Goal: Task Accomplishment & Management: Complete application form

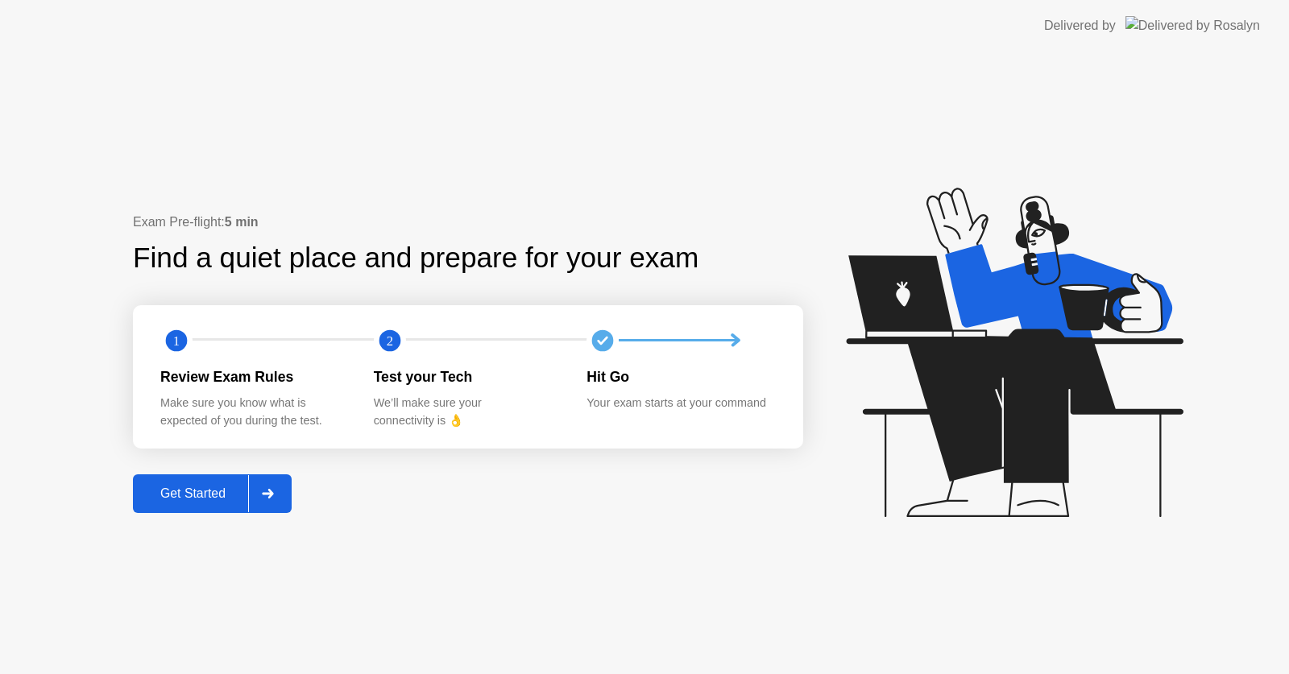
click at [180, 492] on div "Get Started" at bounding box center [193, 494] width 110 height 15
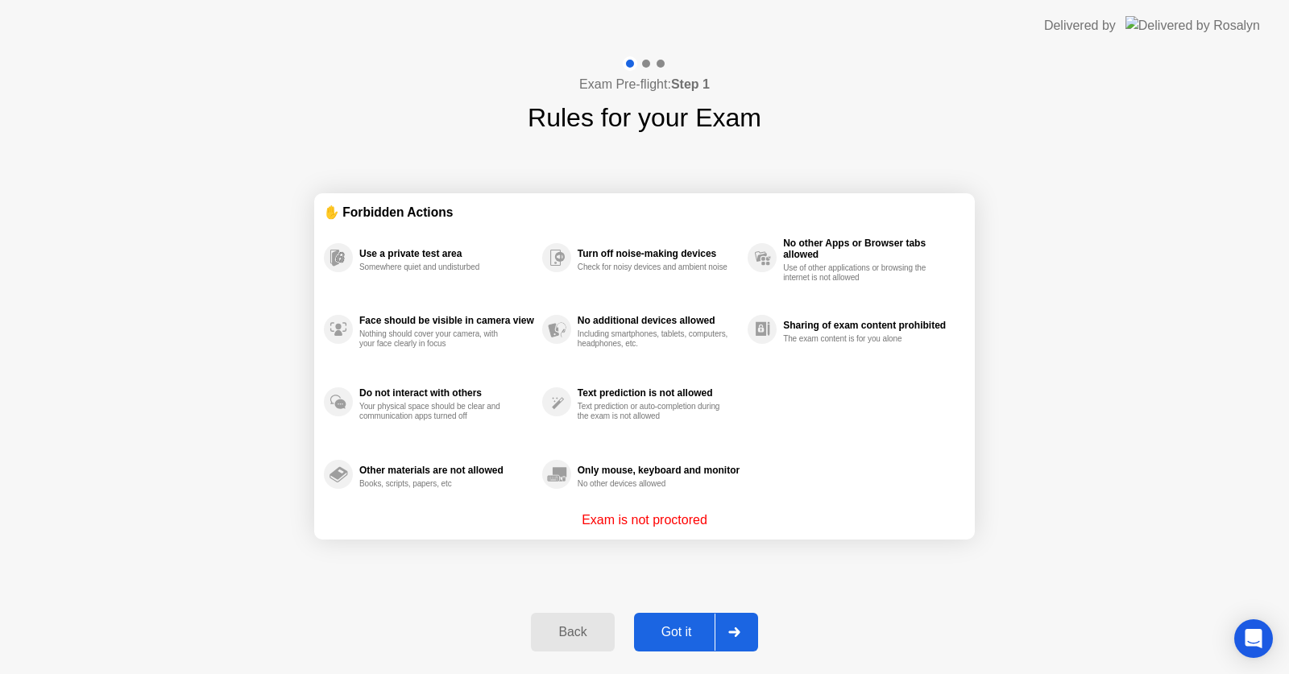
click at [678, 638] on div "Got it" at bounding box center [677, 632] width 76 height 15
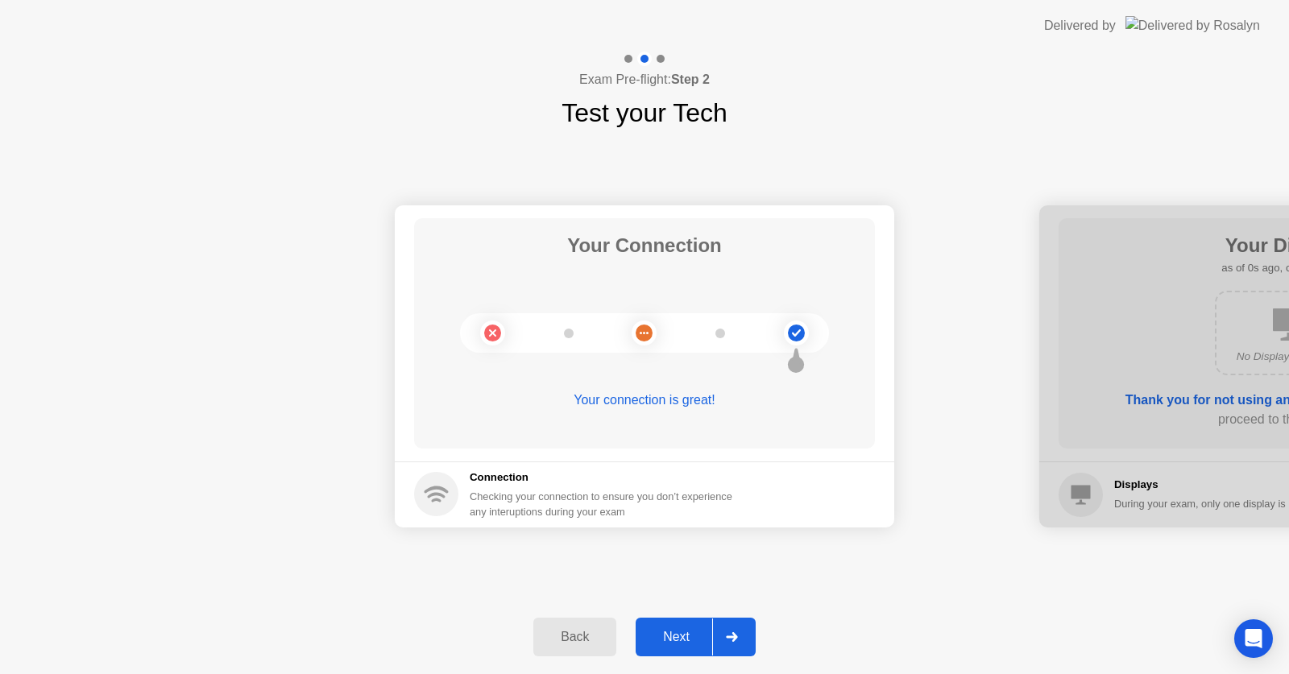
click at [678, 638] on div "Next" at bounding box center [677, 637] width 72 height 15
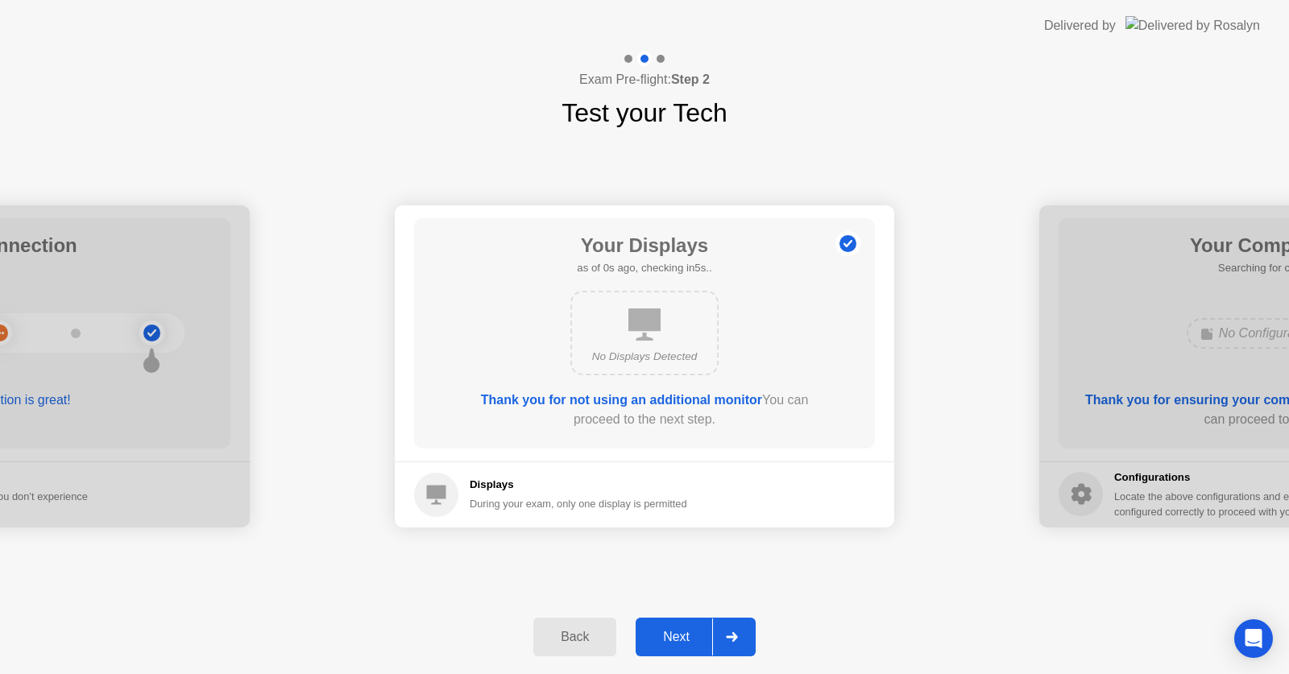
click at [678, 638] on div "Next" at bounding box center [677, 637] width 72 height 15
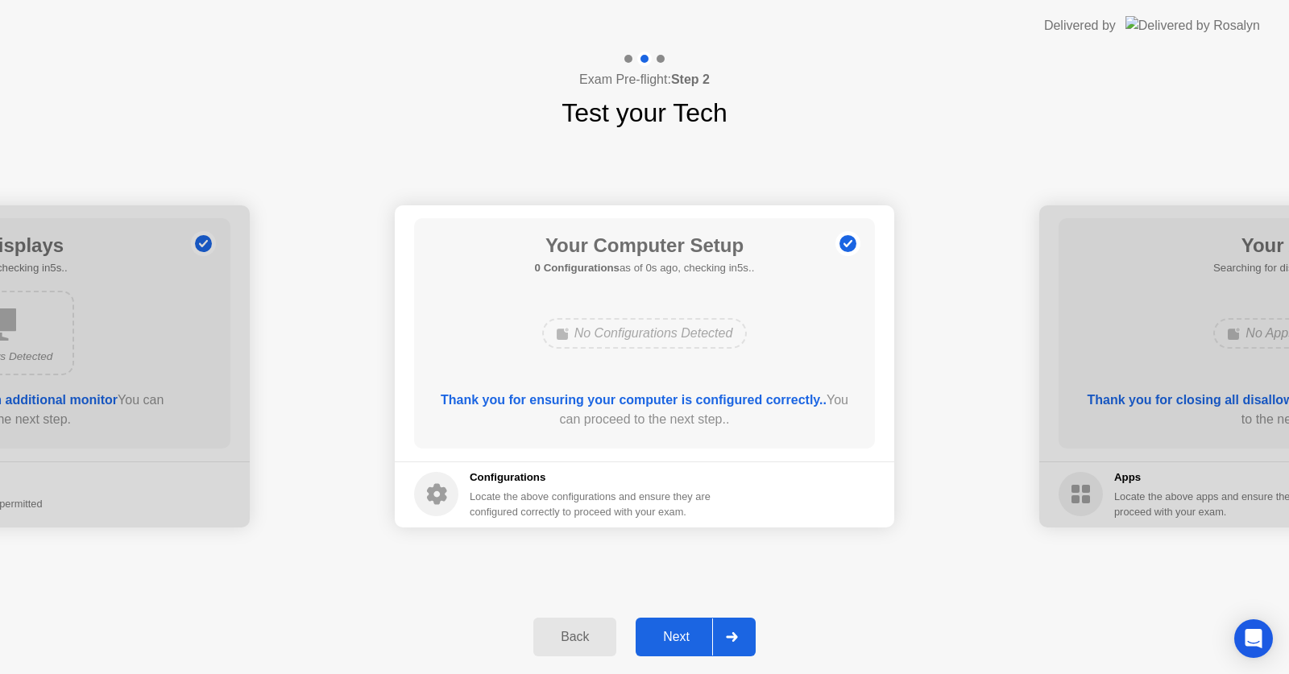
click at [678, 638] on div "Next" at bounding box center [677, 637] width 72 height 15
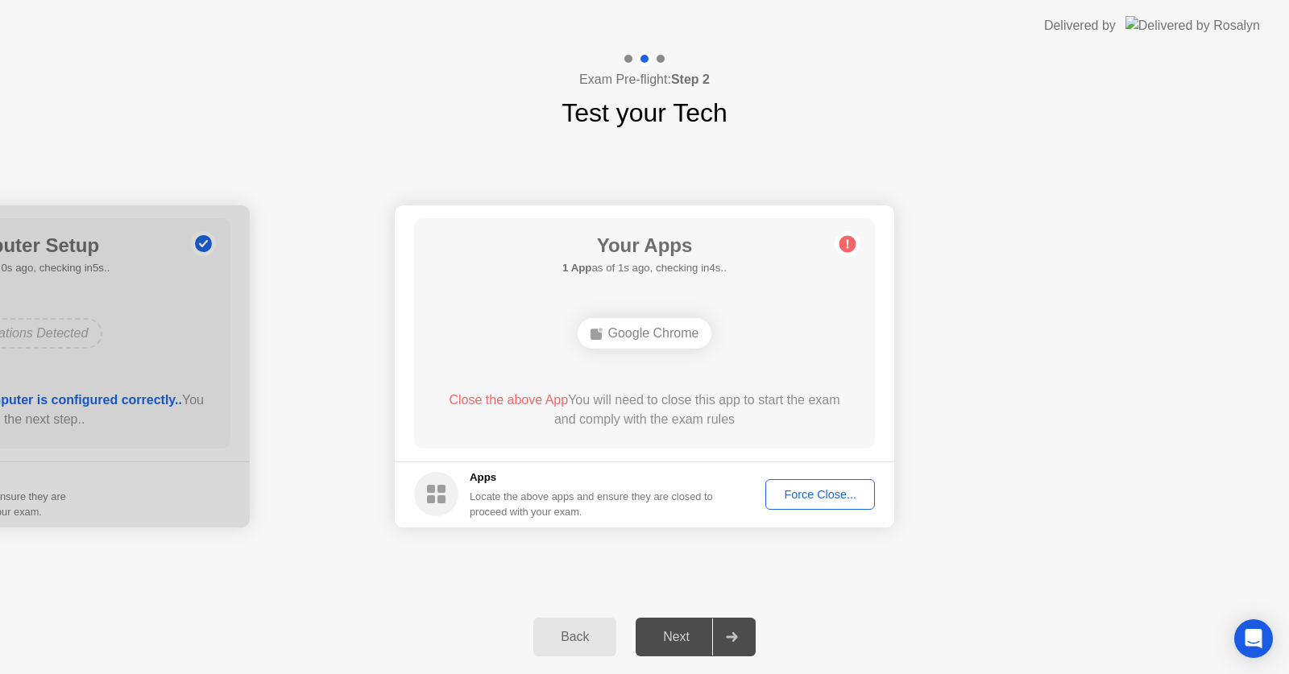
click at [802, 496] on div "Force Close..." at bounding box center [820, 494] width 98 height 13
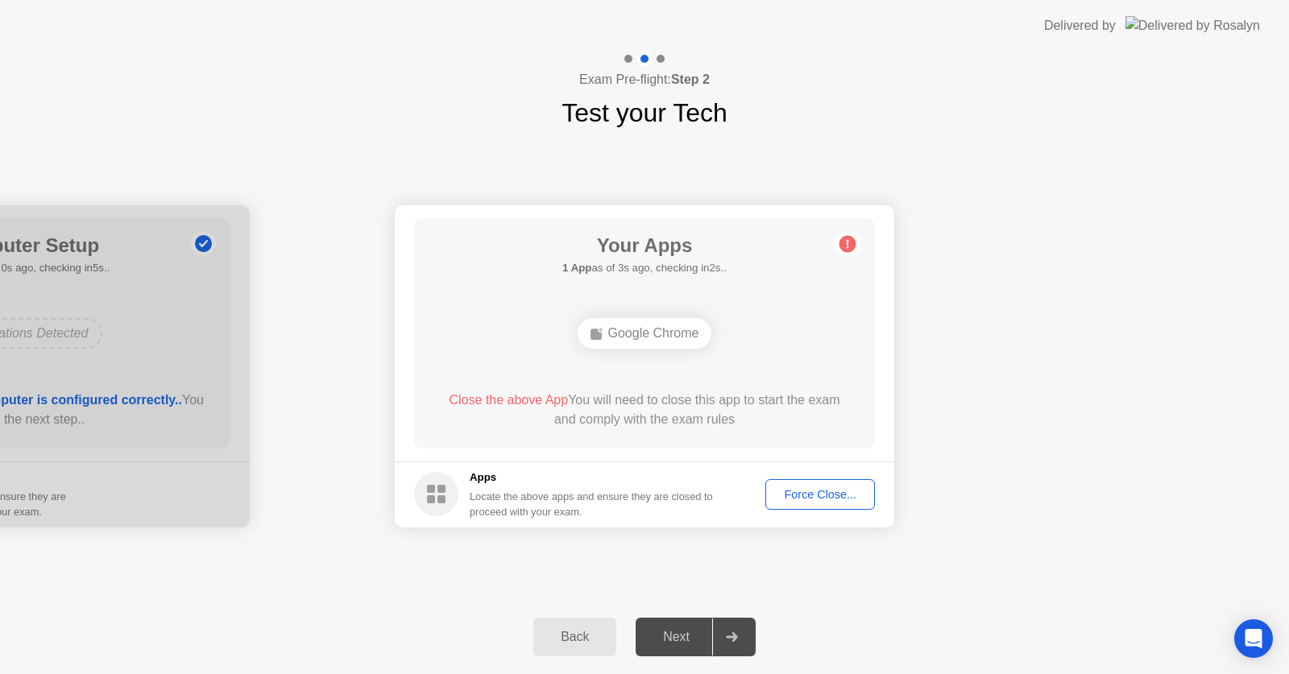
click at [822, 500] on div "Force Close..." at bounding box center [820, 494] width 98 height 13
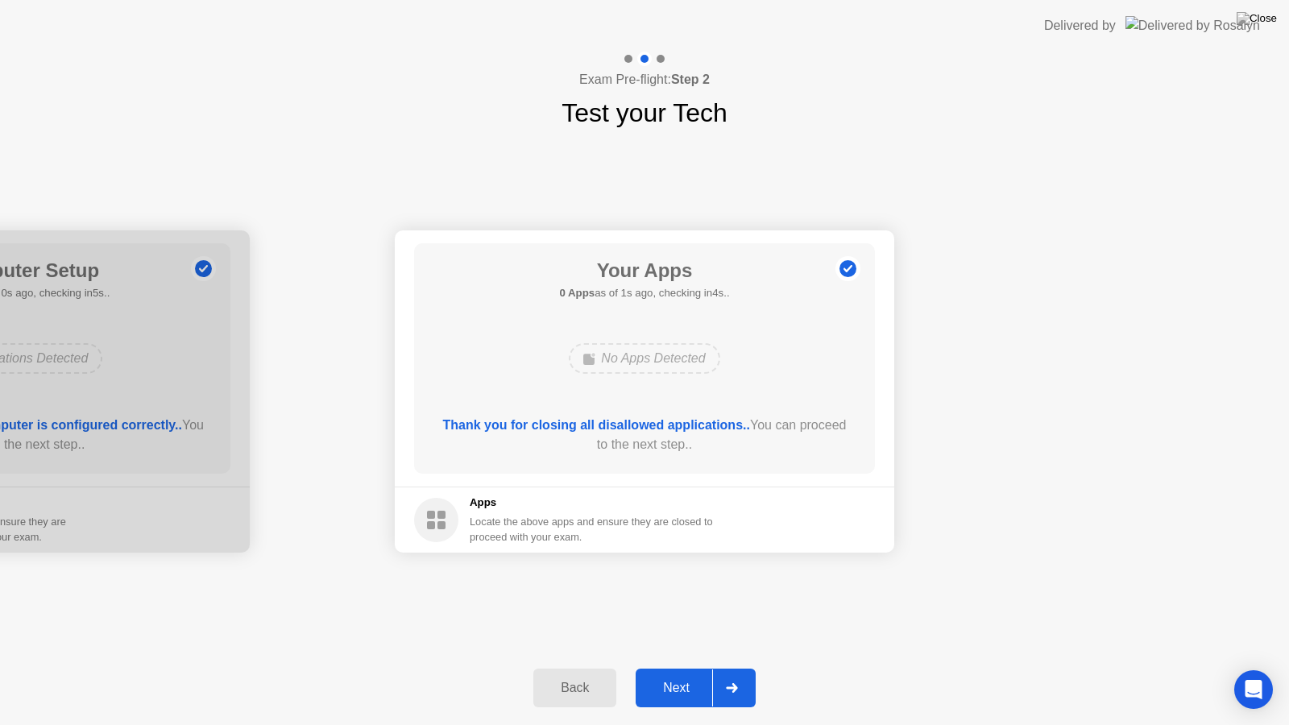
click at [666, 674] on div "Next" at bounding box center [677, 688] width 72 height 15
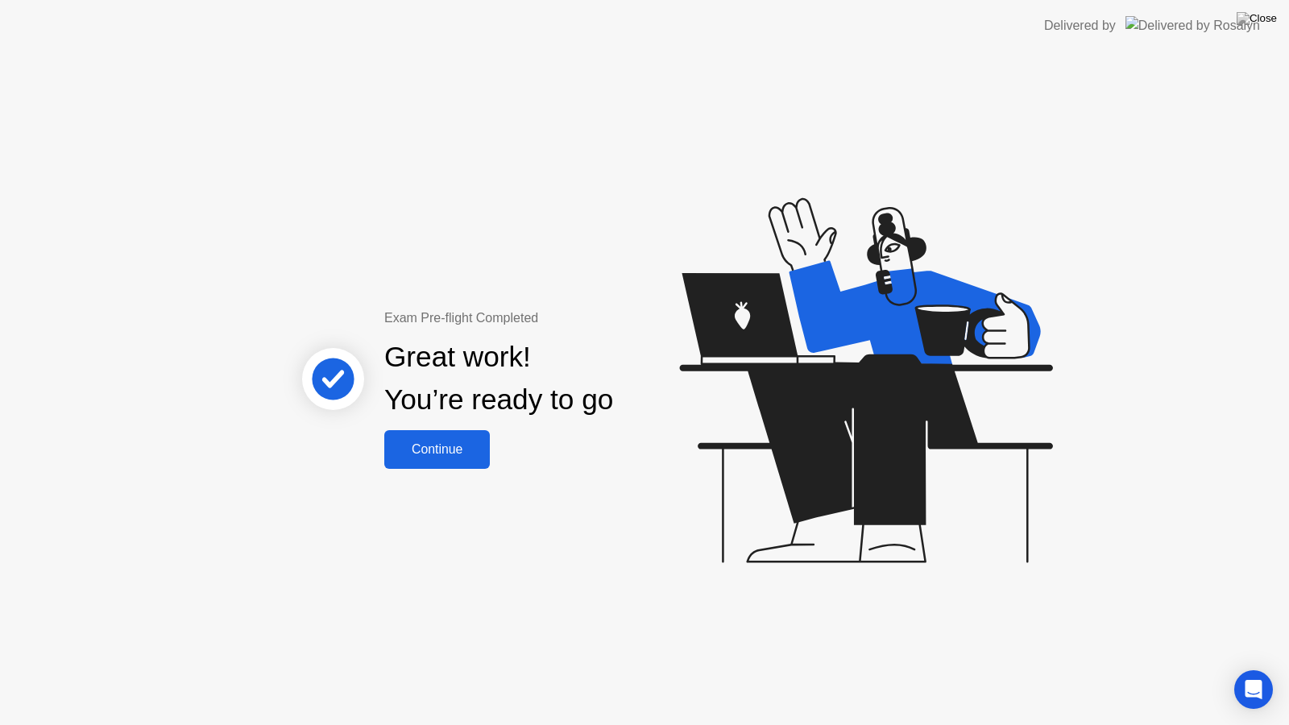
click at [453, 454] on div "Continue" at bounding box center [437, 449] width 96 height 15
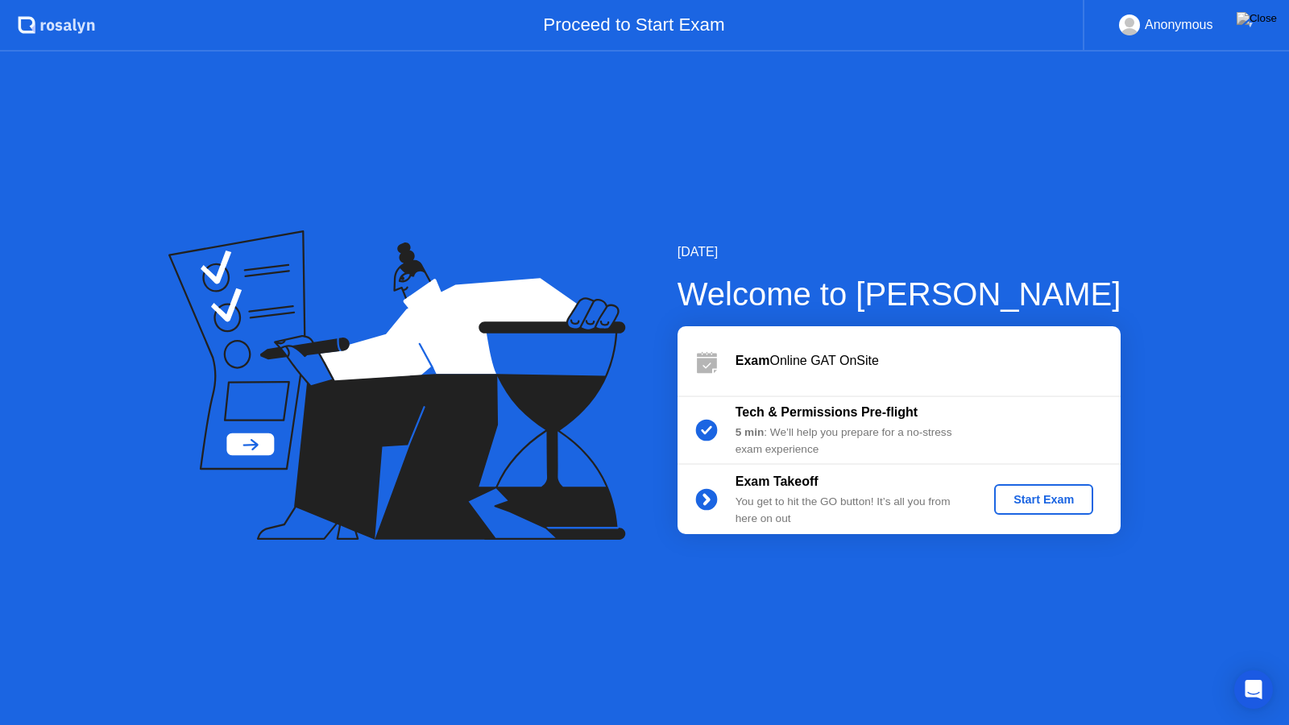
click at [1039, 493] on div "Start Exam" at bounding box center [1044, 499] width 86 height 13
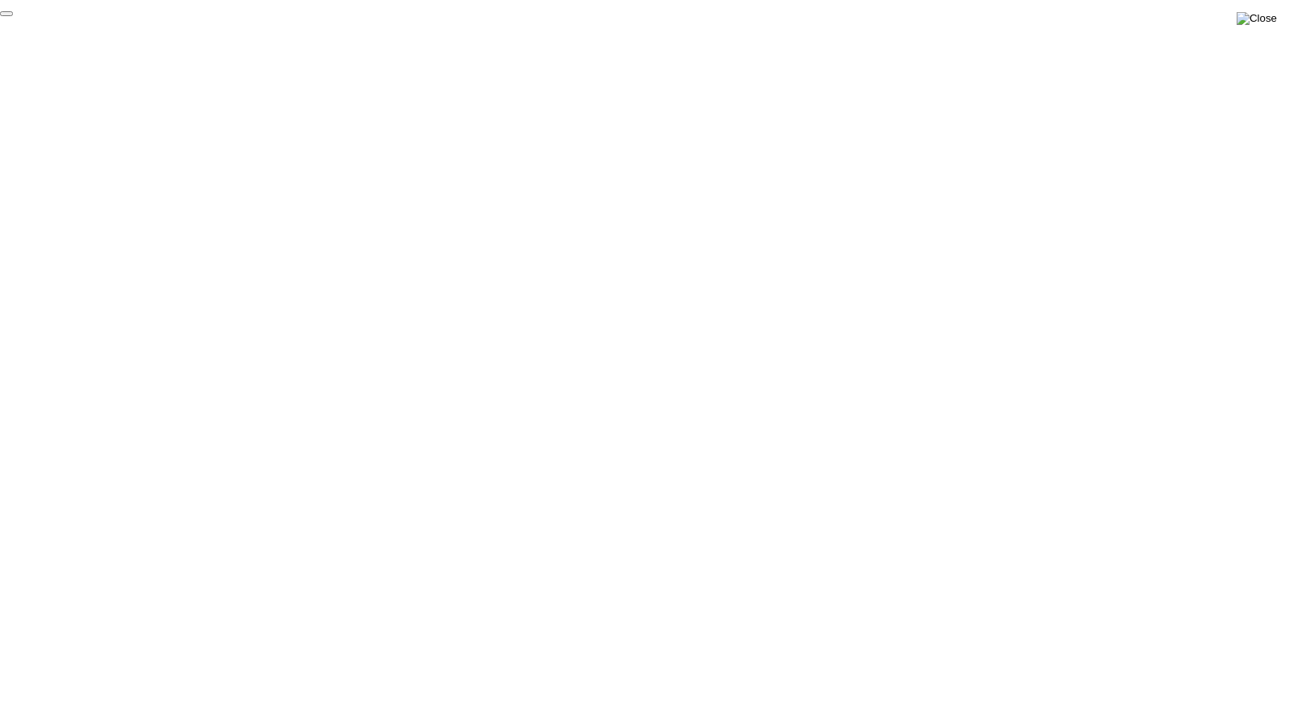
click at [1268, 21] on img at bounding box center [1257, 18] width 40 height 13
